Goal: Navigation & Orientation: Find specific page/section

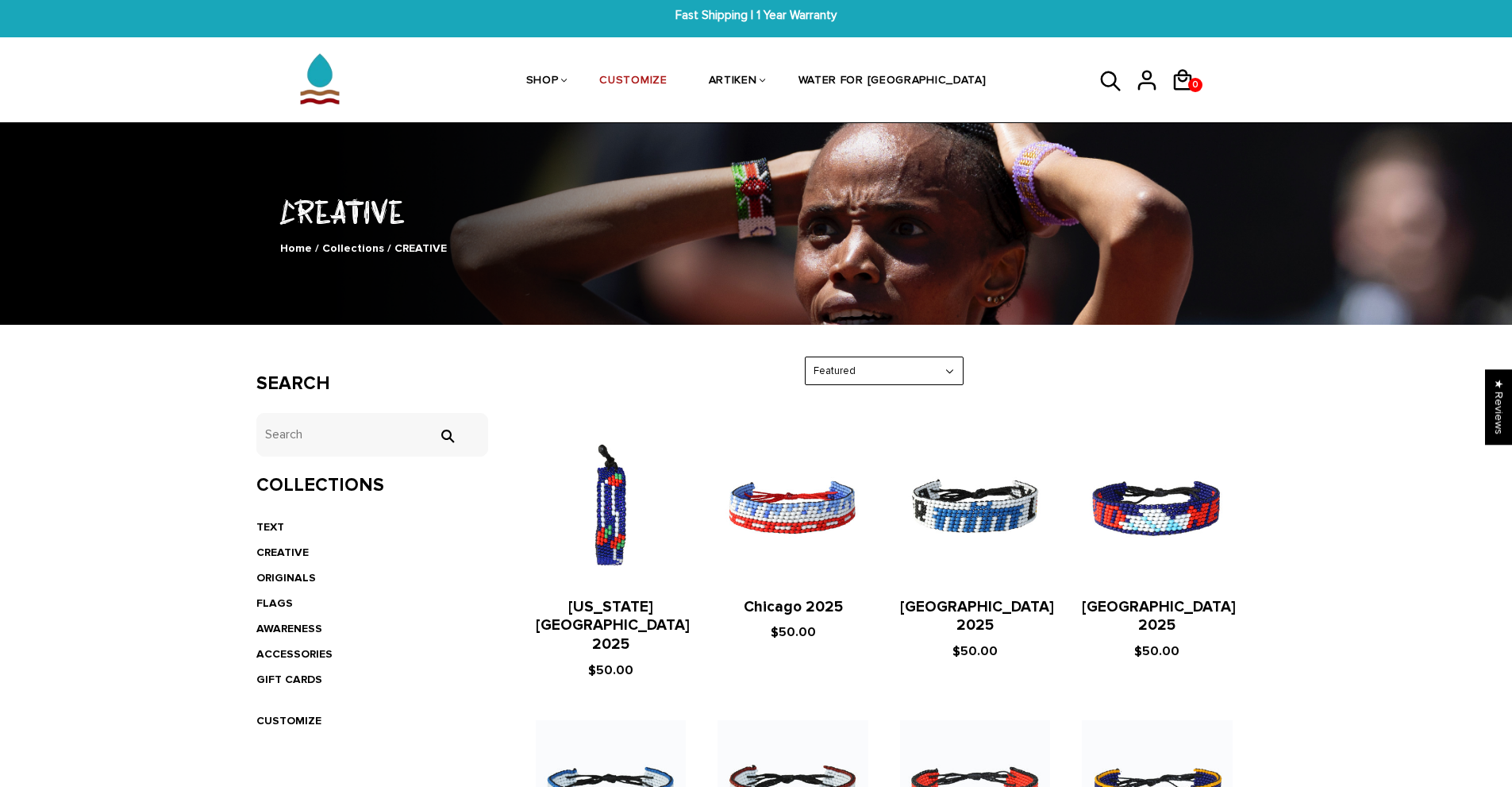
scroll to position [3, 0]
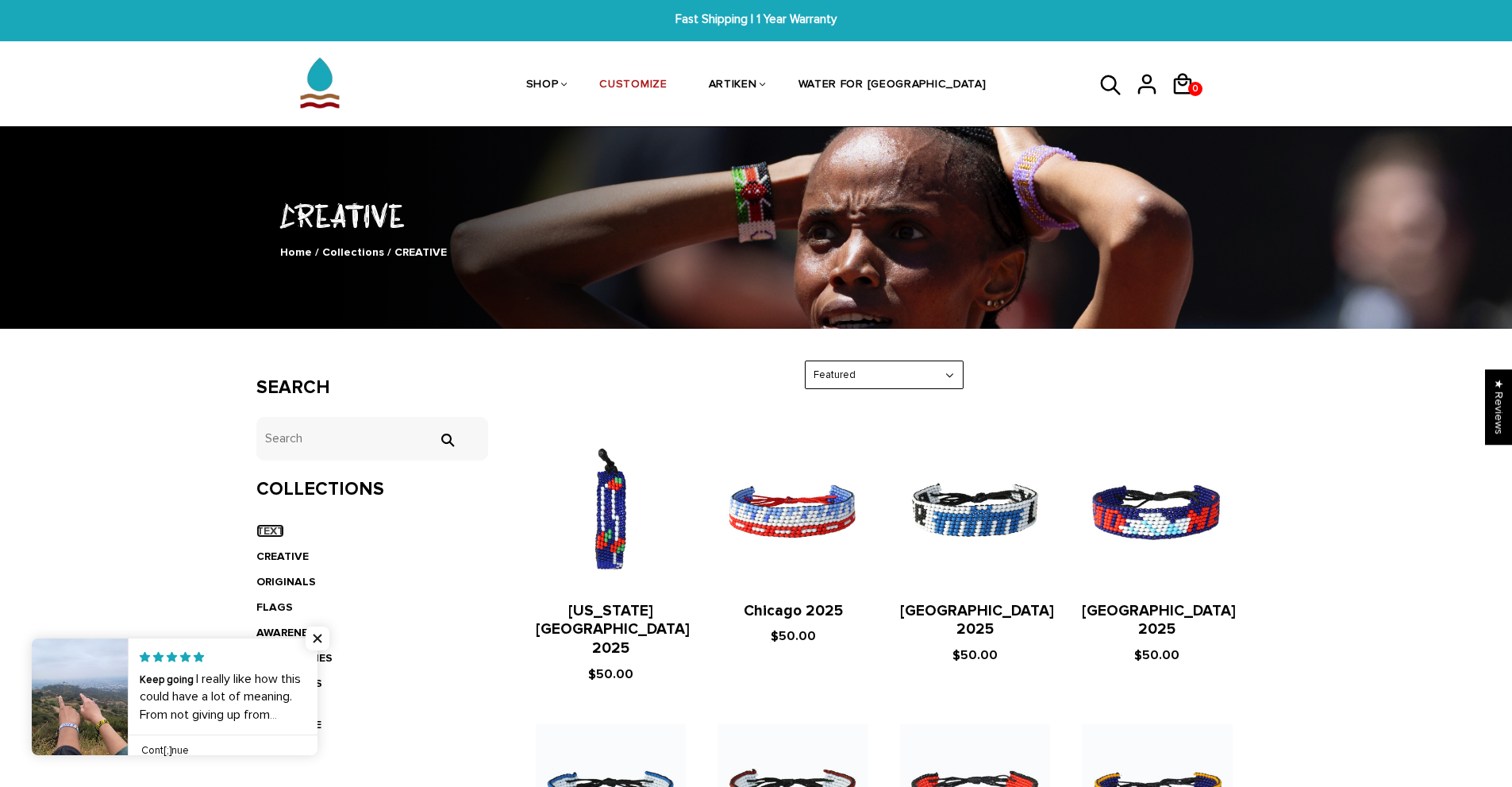
click at [270, 527] on link "TEXT" at bounding box center [270, 530] width 27 height 14
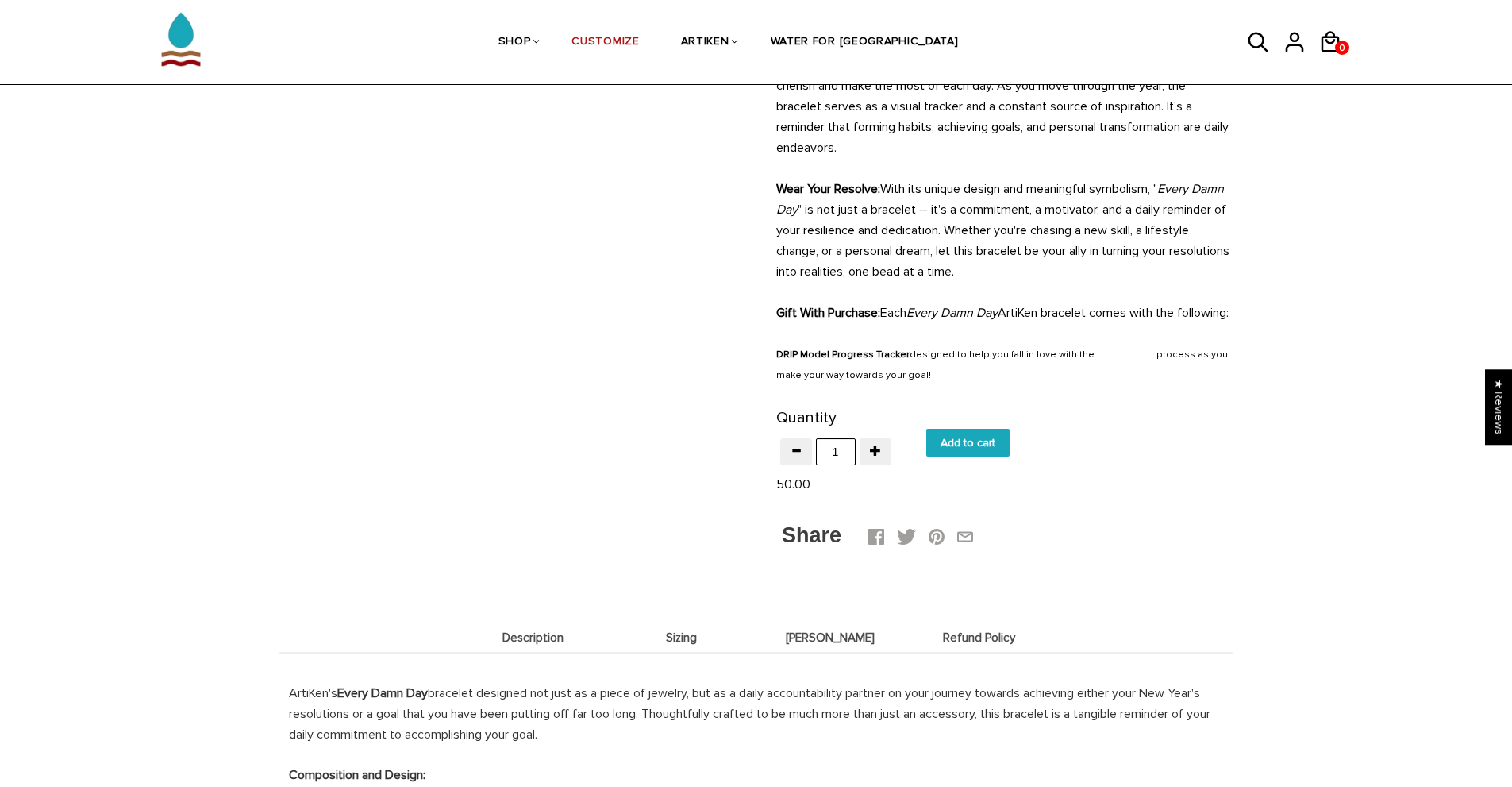
scroll to position [793, 0]
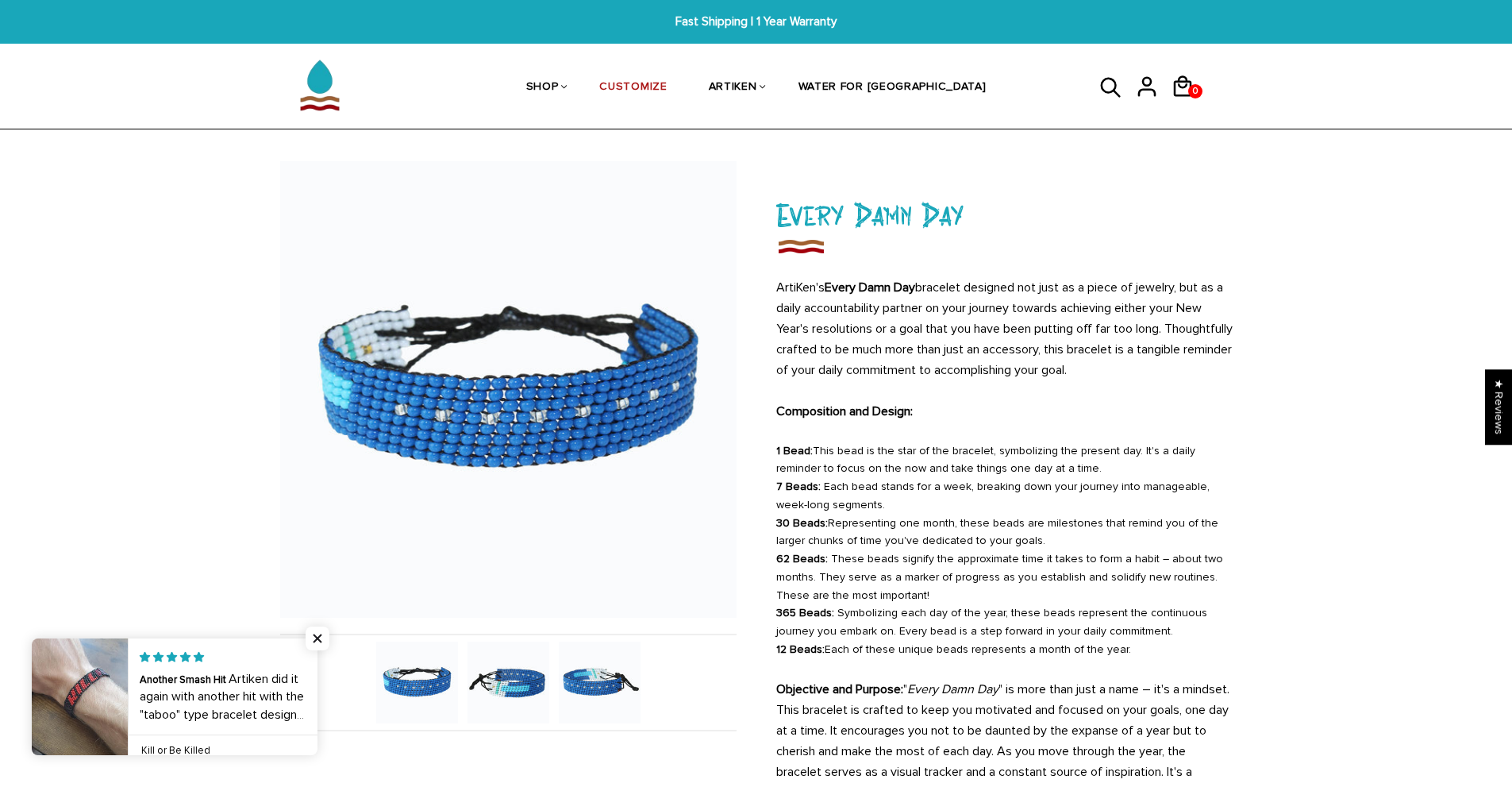
scroll to position [238, 0]
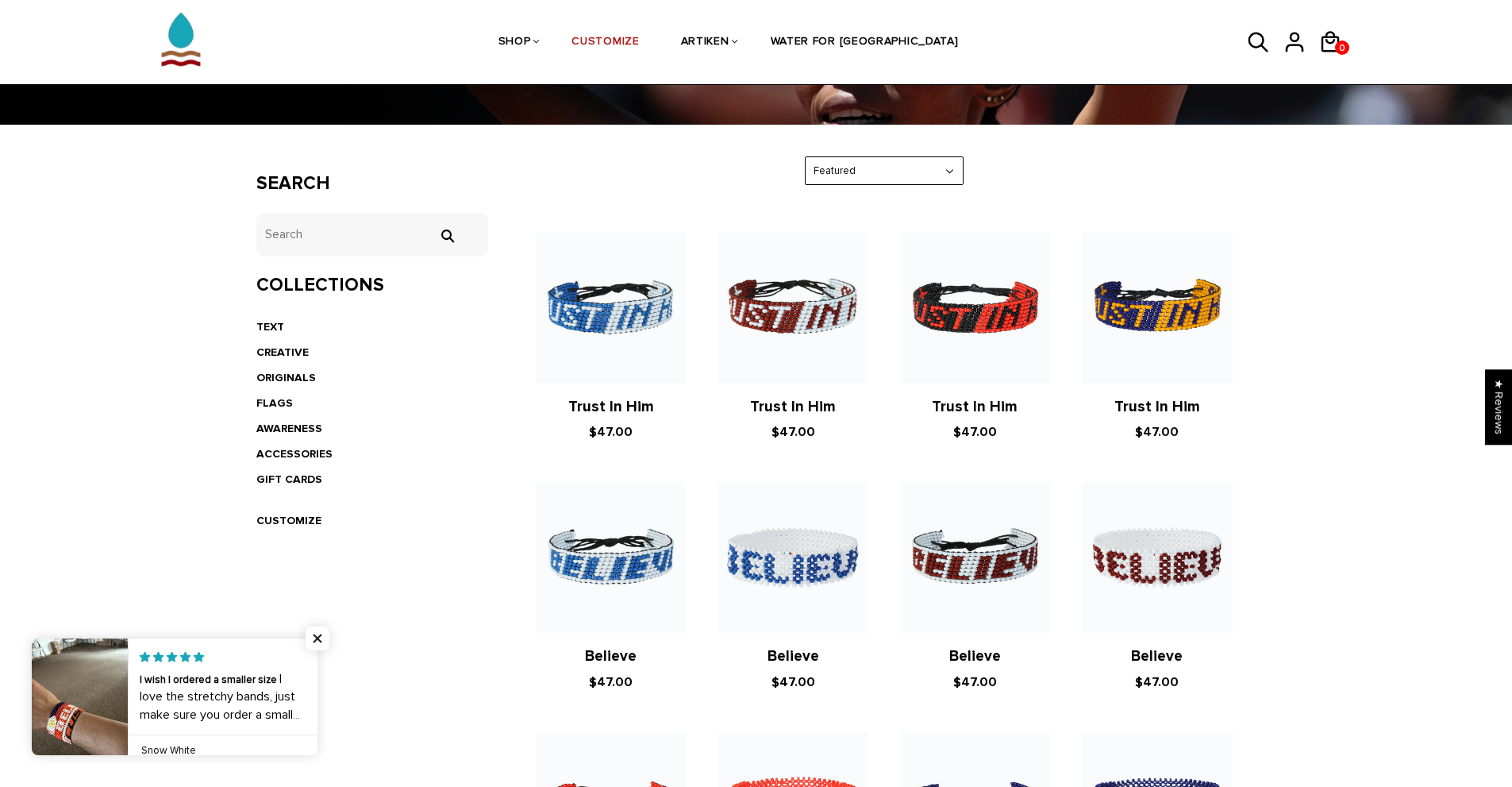
scroll to position [205, 0]
